Goal: Check status: Check status

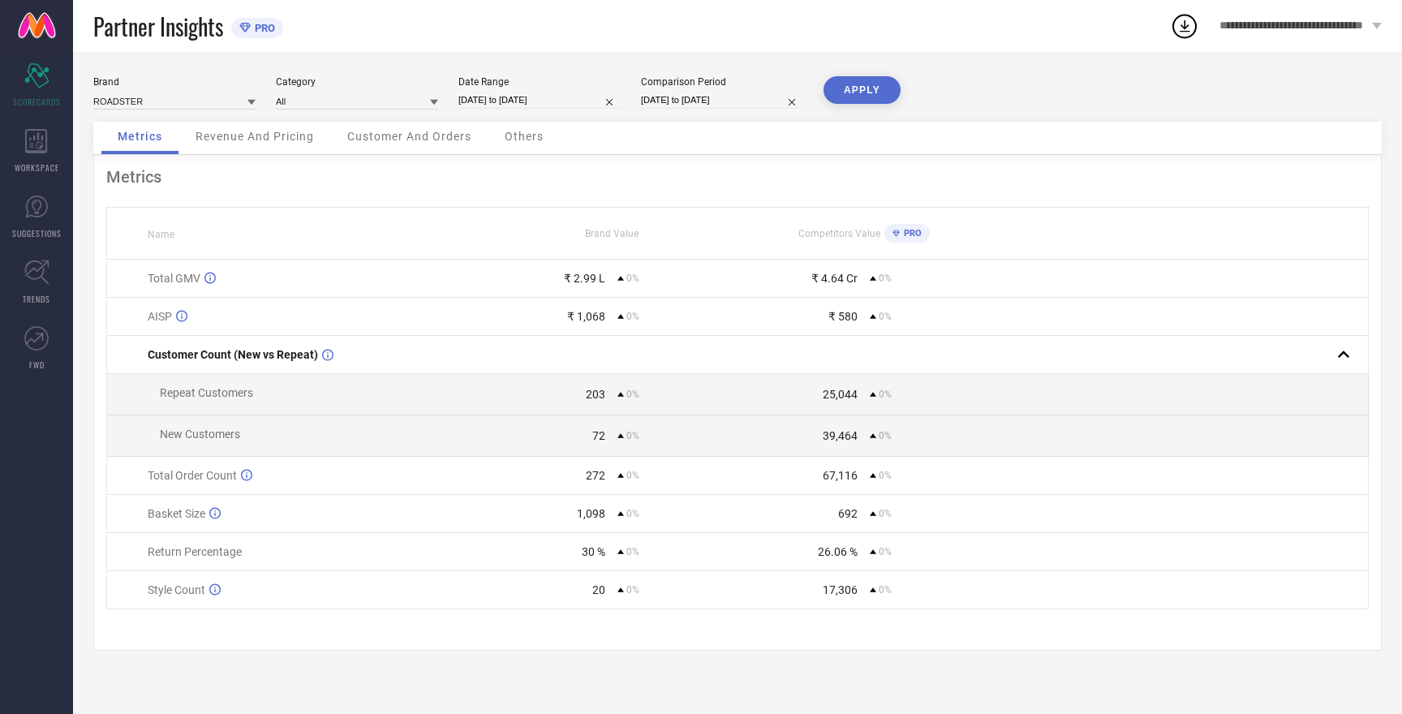
click at [510, 102] on input "[DATE] to [DATE]" at bounding box center [539, 100] width 162 height 17
select select "8"
select select "2025"
select select "9"
select select "2025"
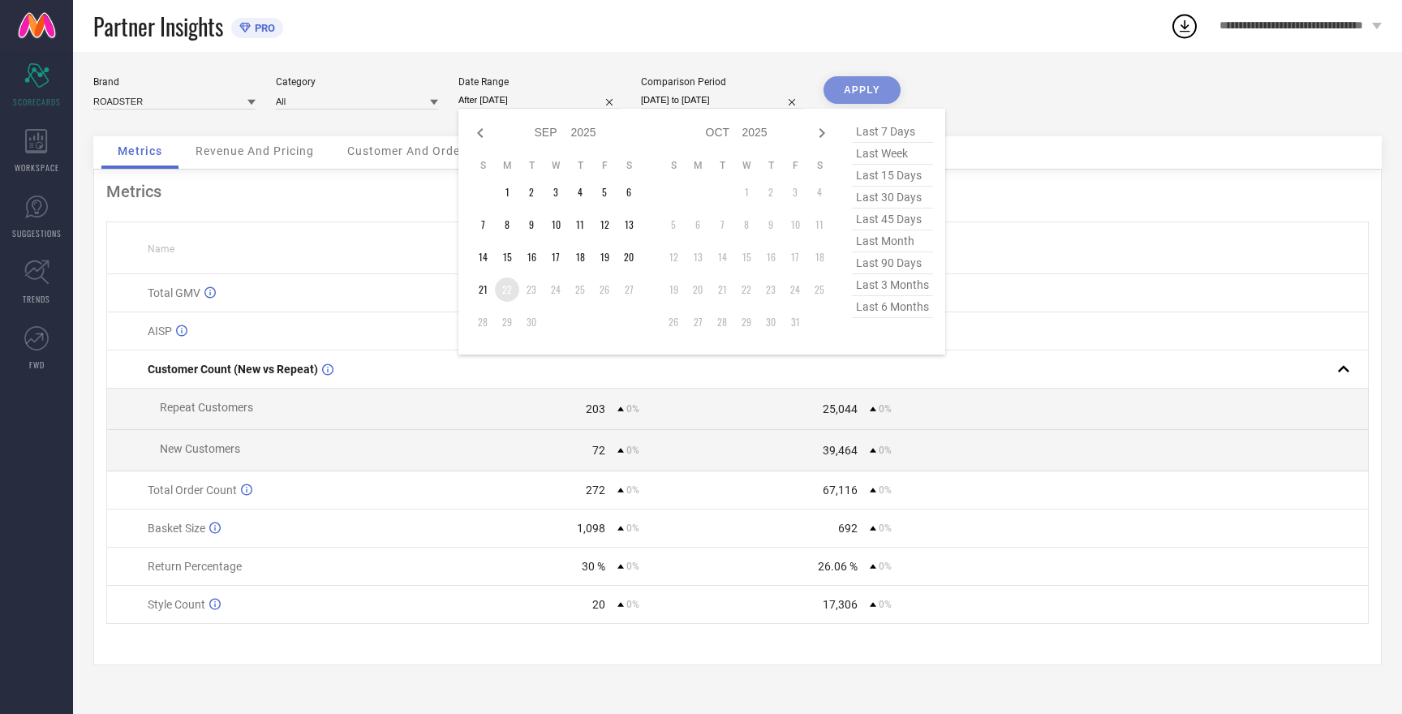
click at [507, 292] on td "22" at bounding box center [507, 290] width 24 height 24
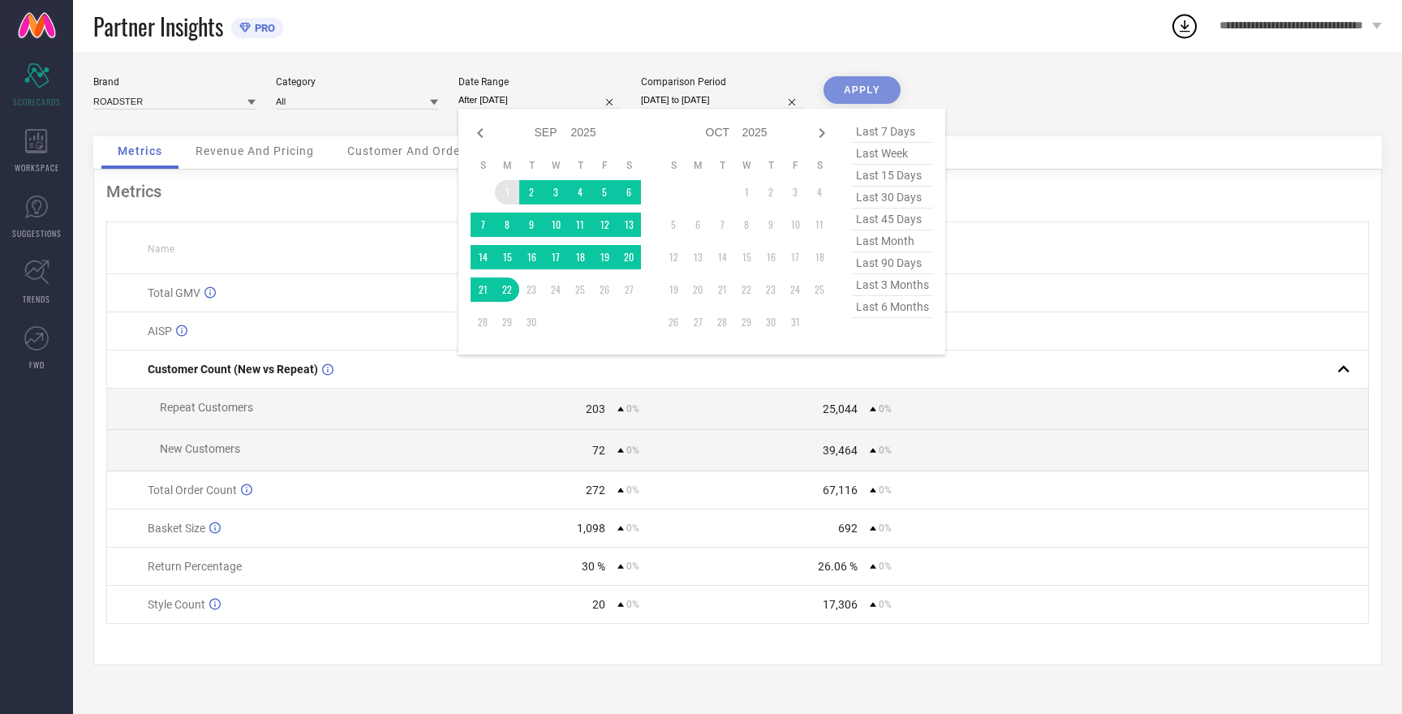
type input "[DATE] to [DATE]"
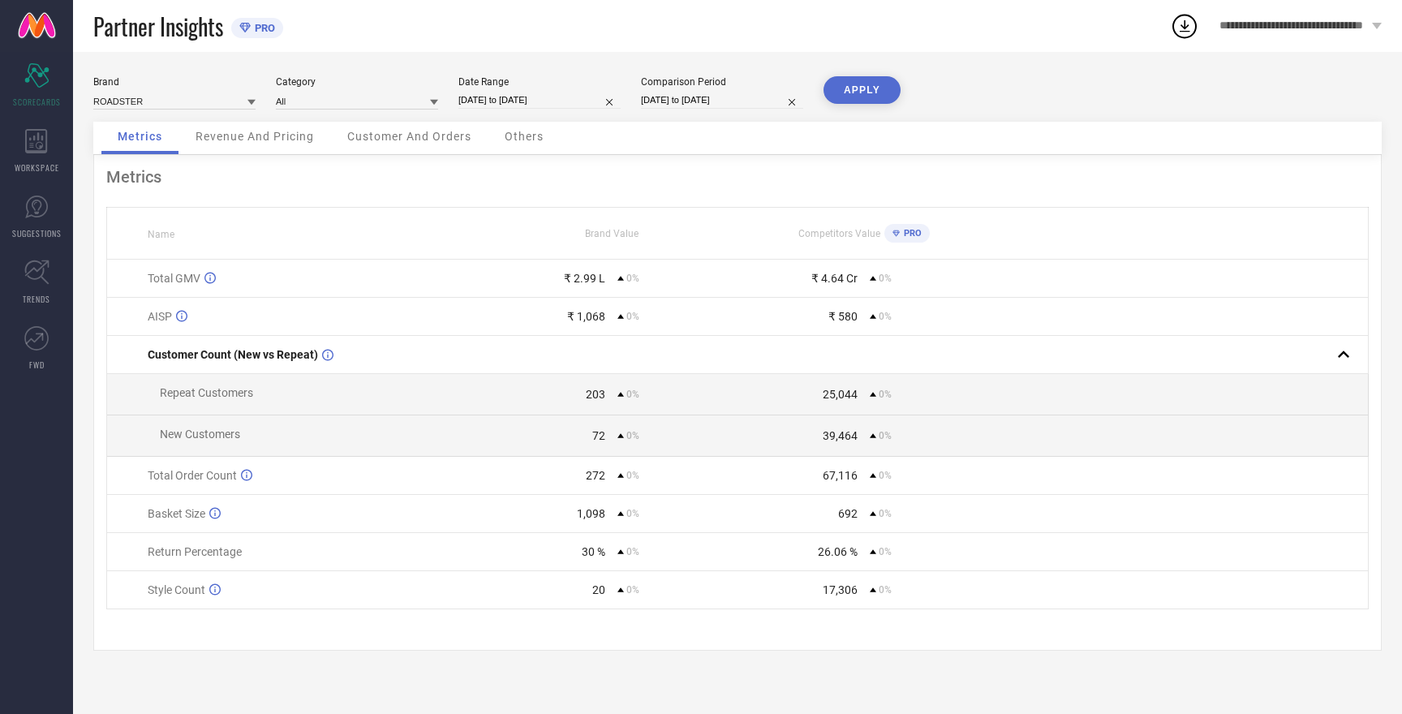
click at [663, 96] on input "[DATE] to [DATE]" at bounding box center [722, 100] width 162 height 17
select select "8"
select select "2025"
select select "9"
select select "2025"
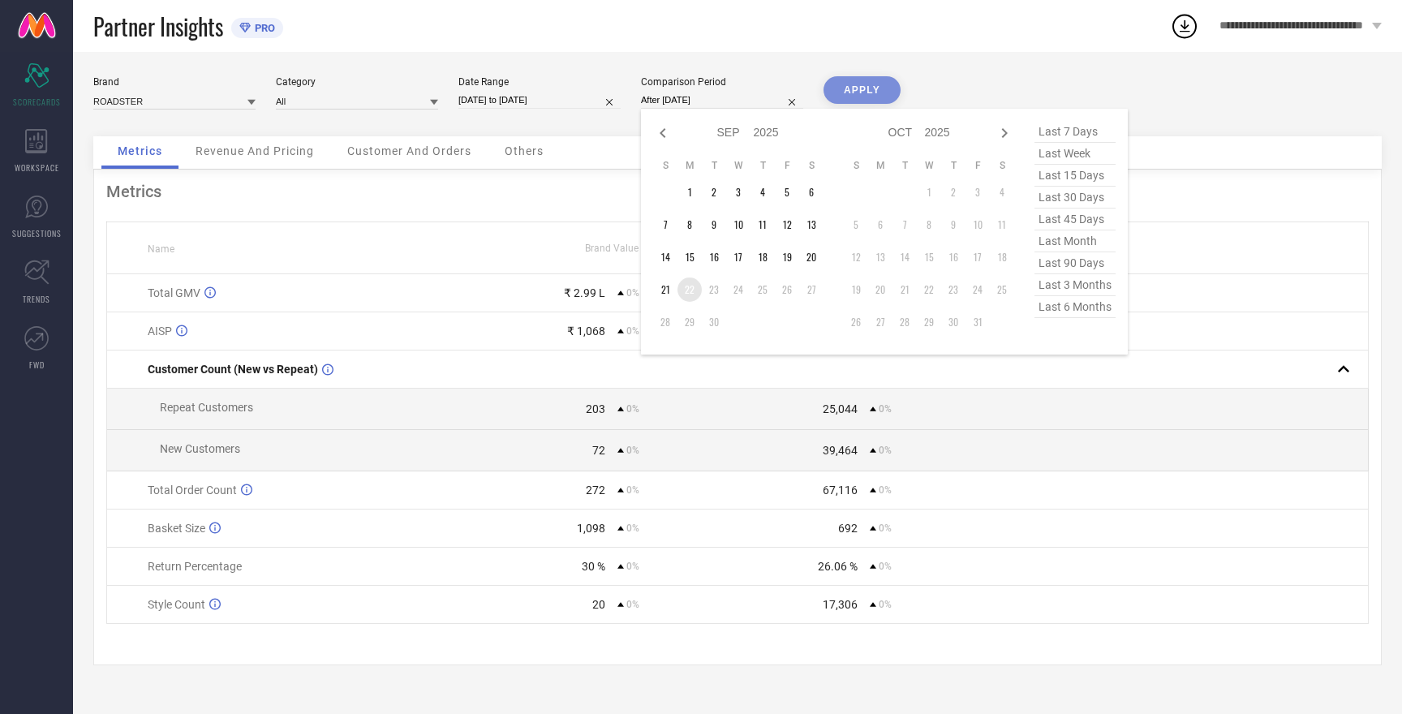
click at [687, 292] on td "22" at bounding box center [690, 290] width 24 height 24
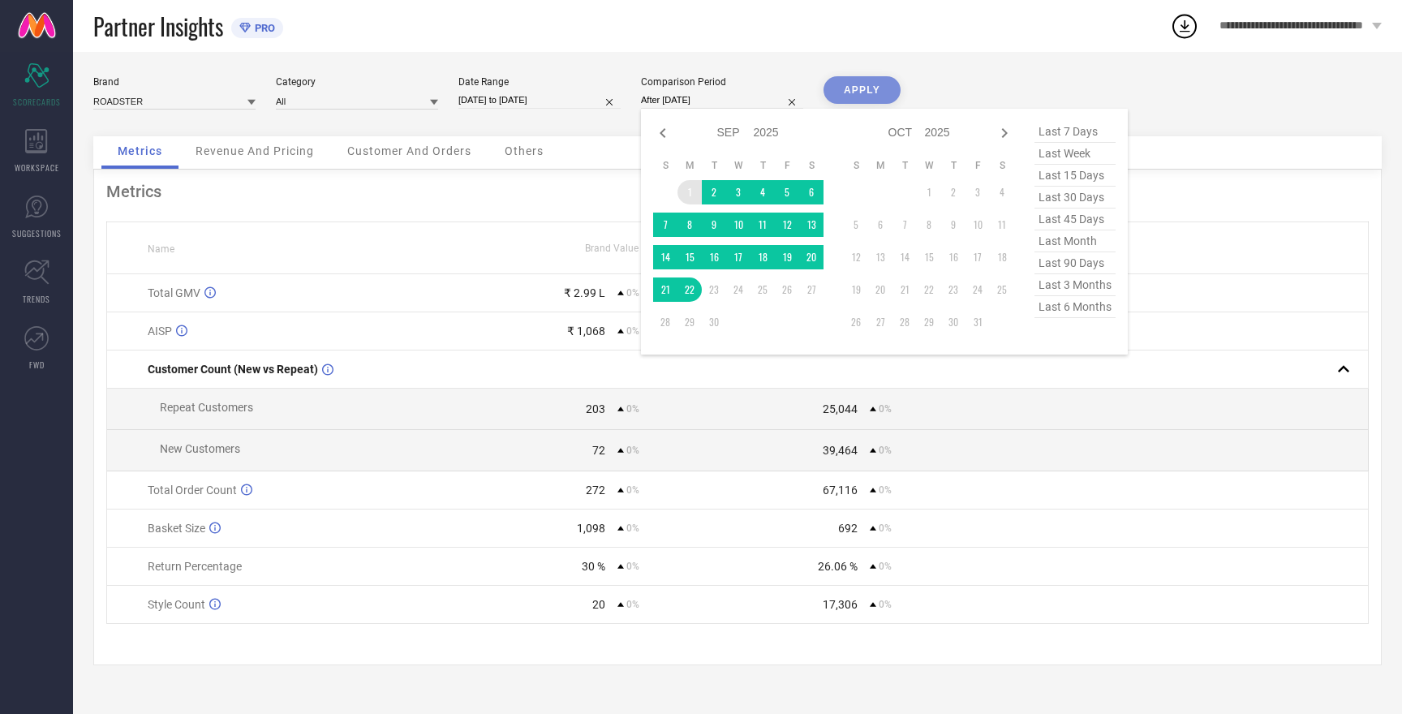
type input "[DATE] to [DATE]"
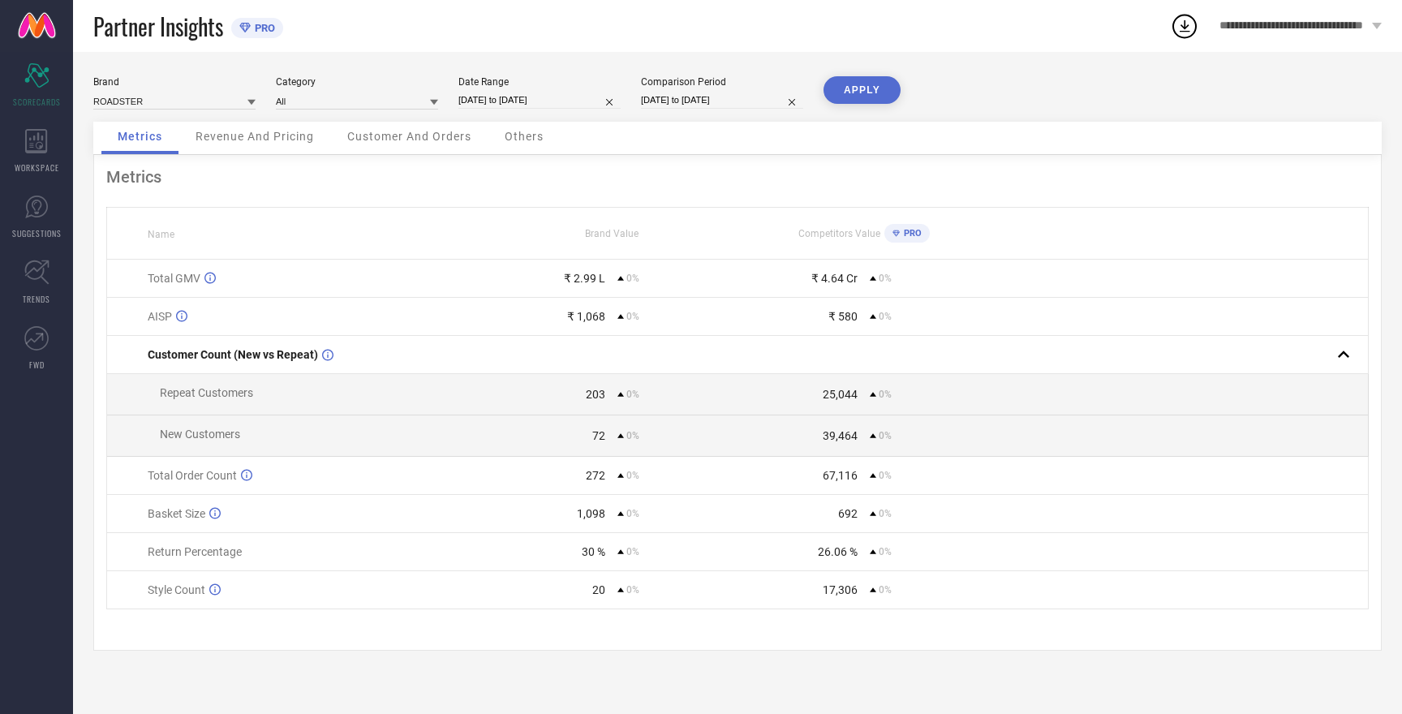
click at [873, 89] on button "APPLY" at bounding box center [862, 90] width 77 height 28
